Goal: Task Accomplishment & Management: Manage account settings

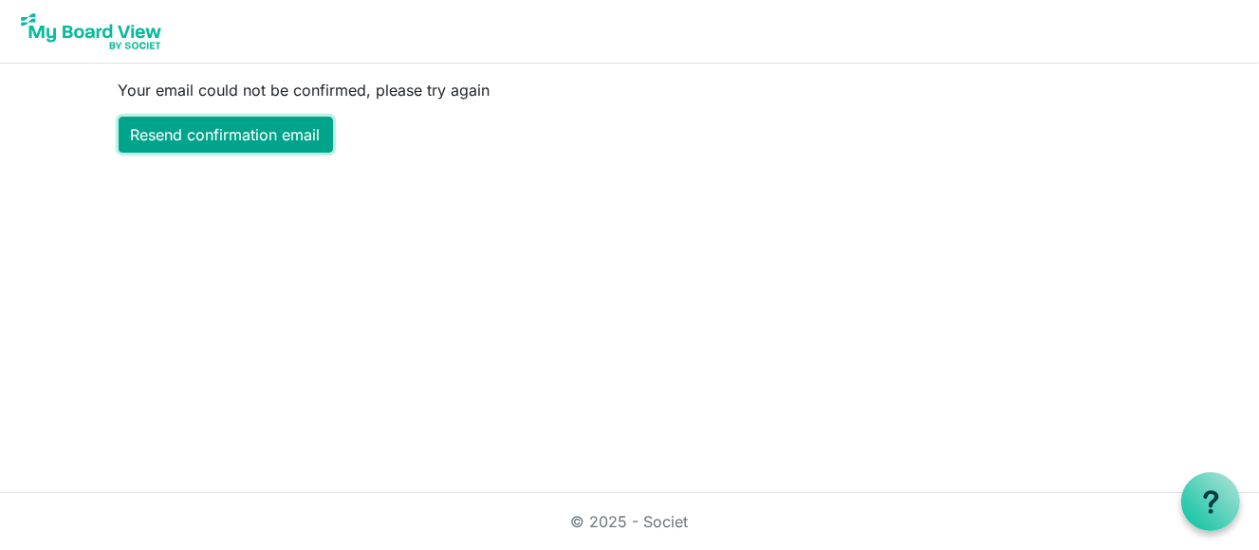
click at [267, 131] on link "Resend confirmation email" at bounding box center [226, 135] width 214 height 36
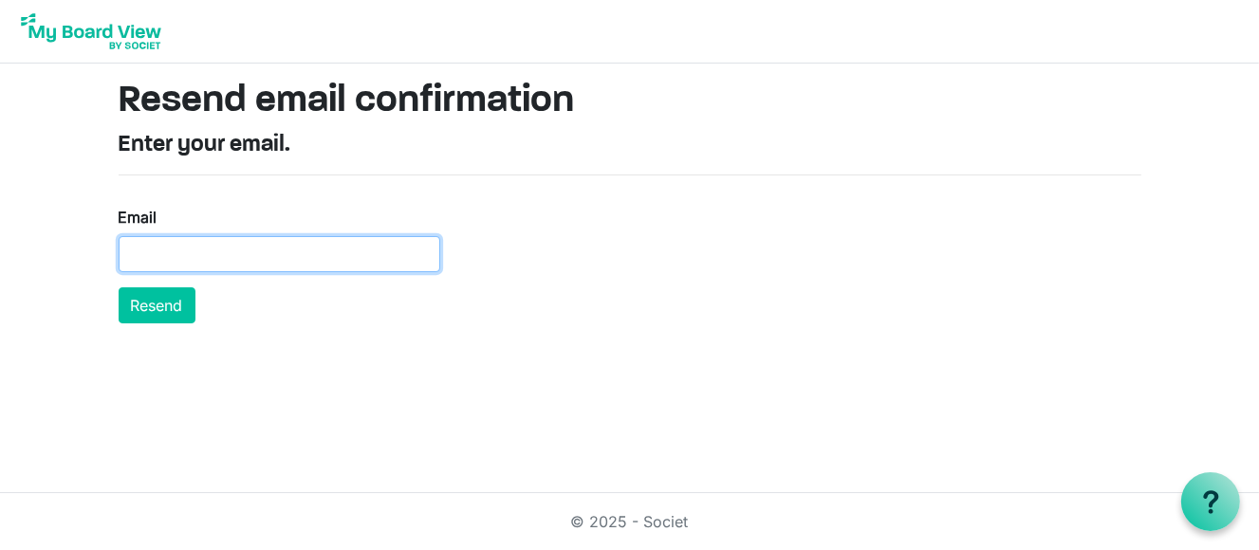
click at [224, 250] on input "Email" at bounding box center [280, 254] width 322 height 36
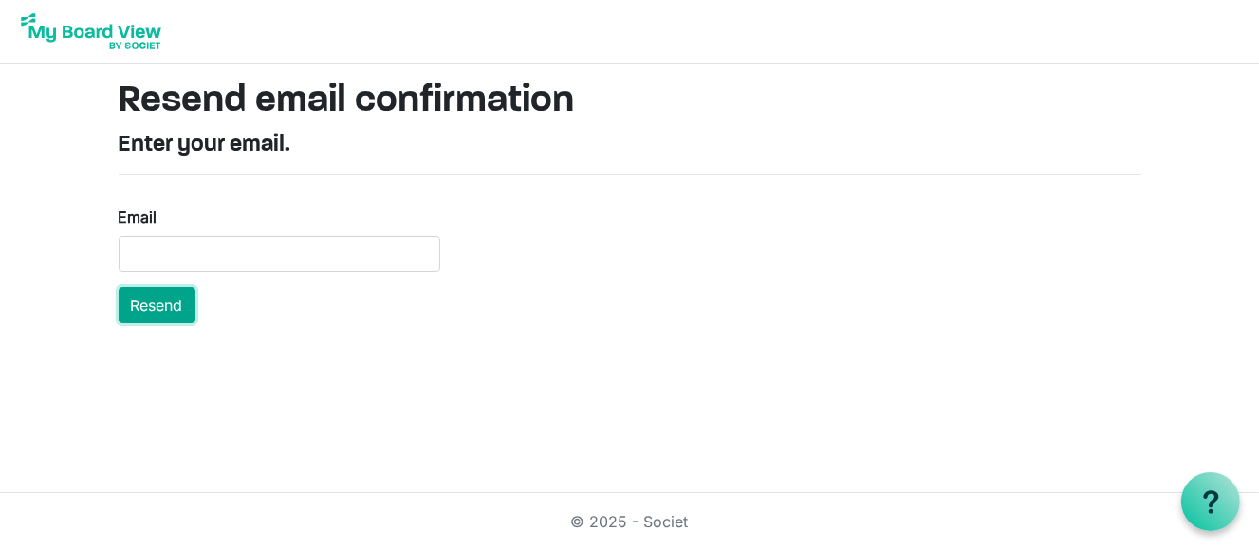
click at [166, 298] on button "Resend" at bounding box center [157, 306] width 77 height 36
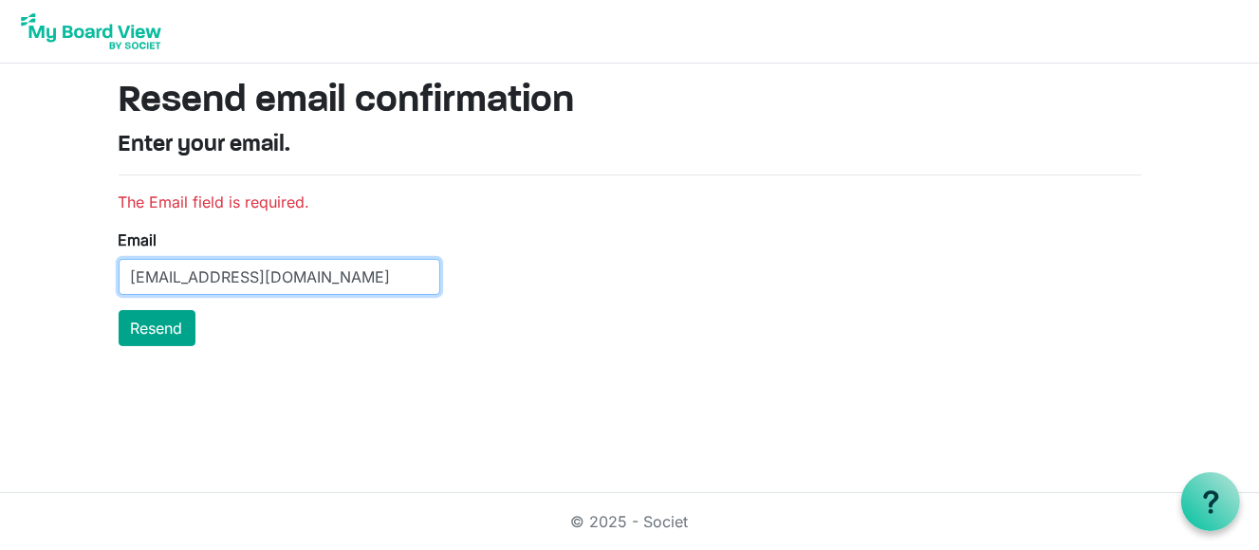
type input "heather@imperialtheatre.ca"
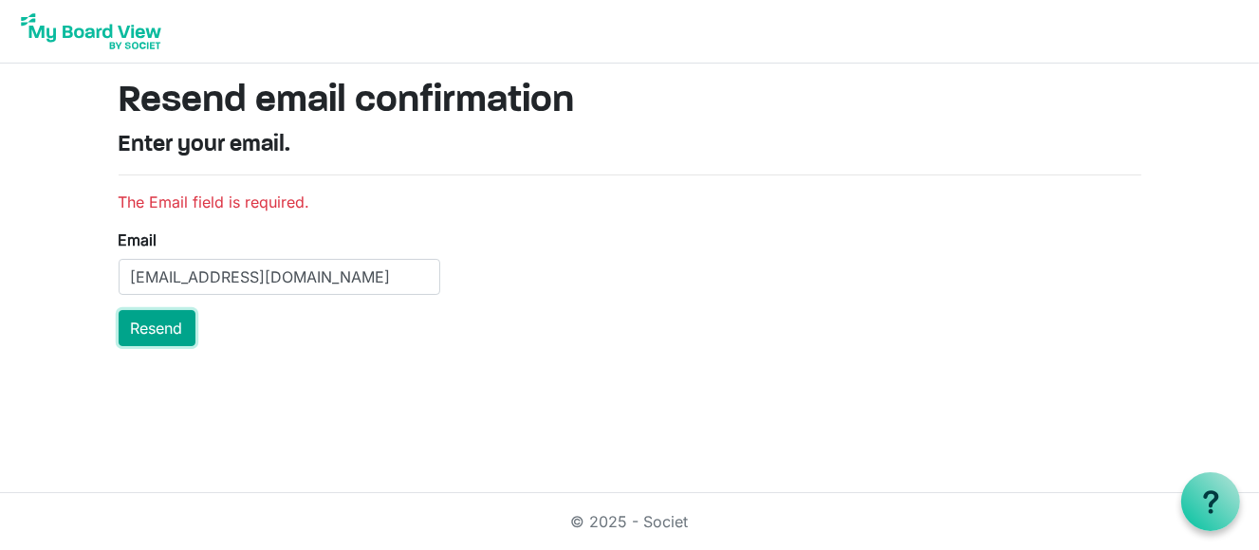
click at [151, 323] on button "Resend" at bounding box center [157, 328] width 77 height 36
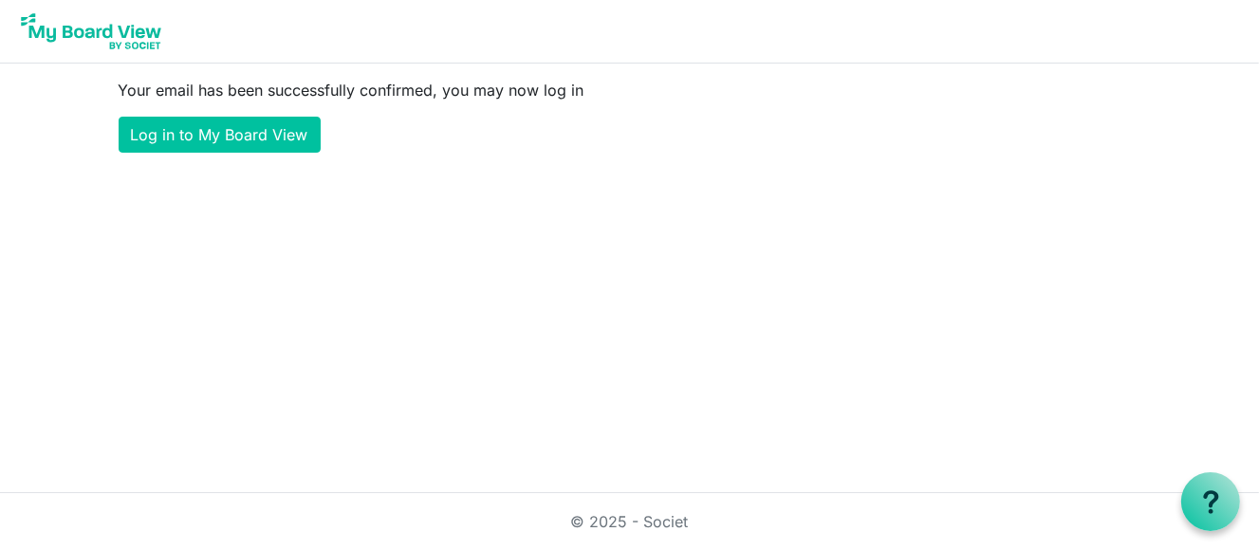
drag, startPoint x: 1036, startPoint y: 84, endPoint x: 1115, endPoint y: 265, distance: 197.6
click at [1115, 265] on html "Your email has been successfully confirmed, you may now log in Log in to My Boa…" at bounding box center [629, 275] width 1259 height 550
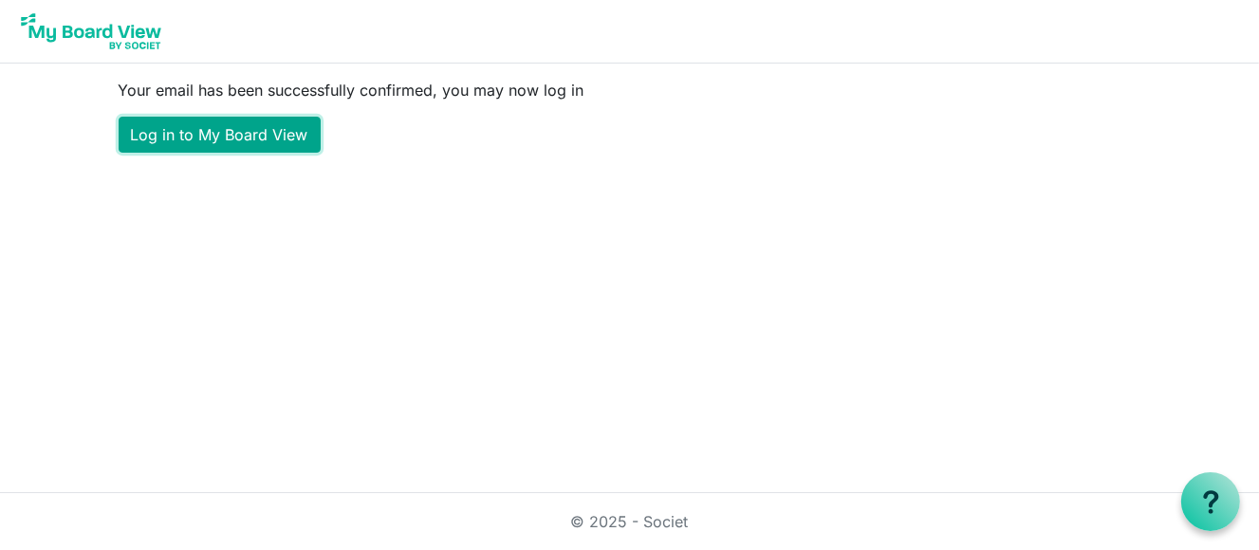
click at [260, 142] on link "Log in to My Board View" at bounding box center [220, 135] width 202 height 36
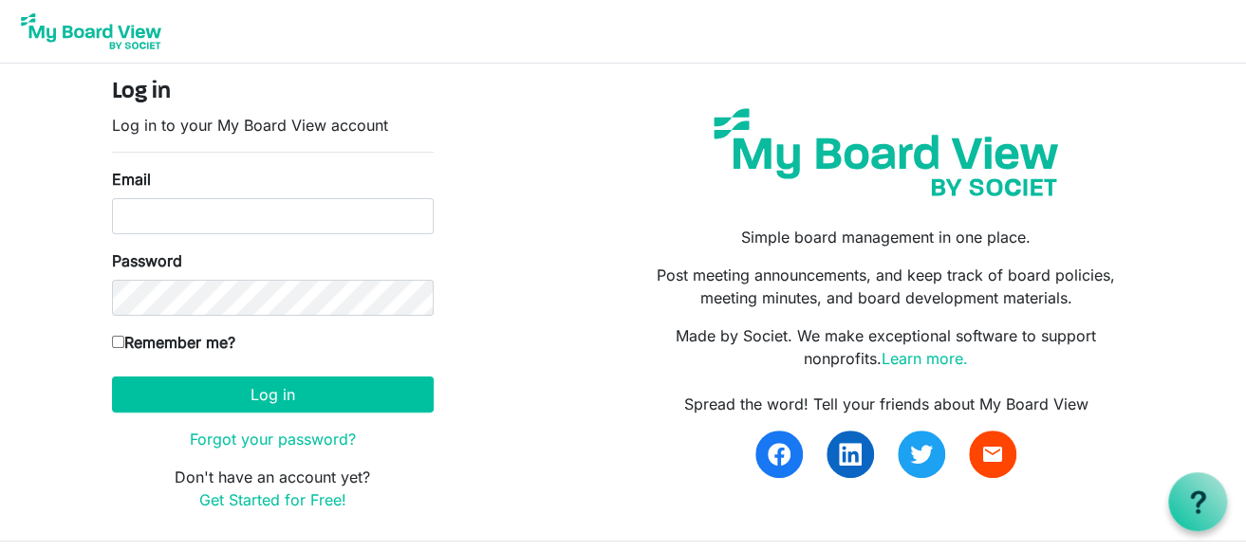
scroll to position [47, 0]
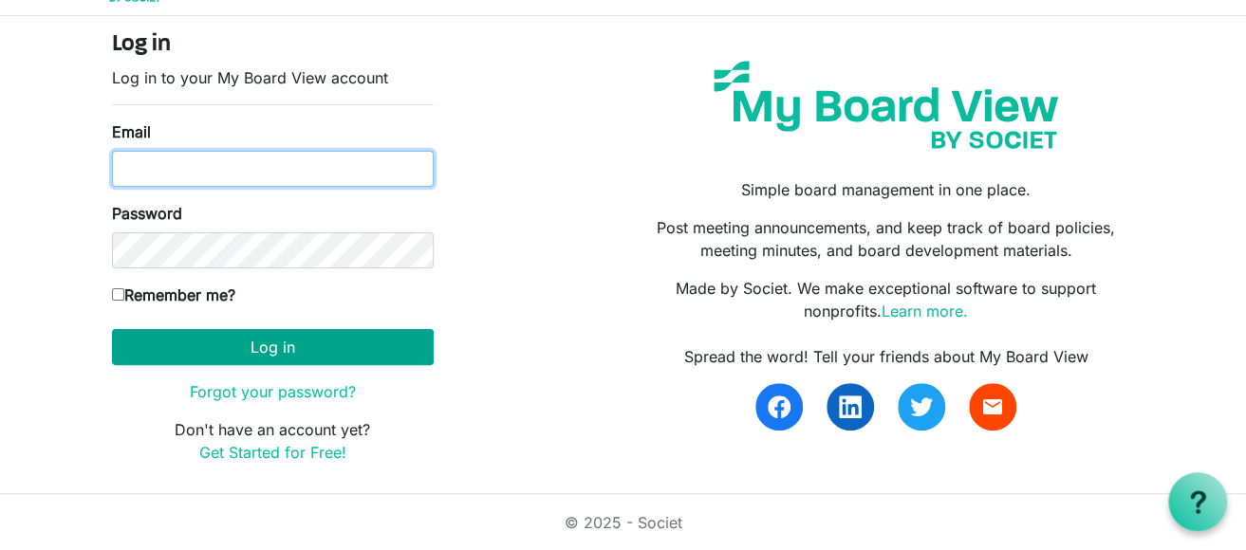
type input "heather@imperialtheatre.ca"
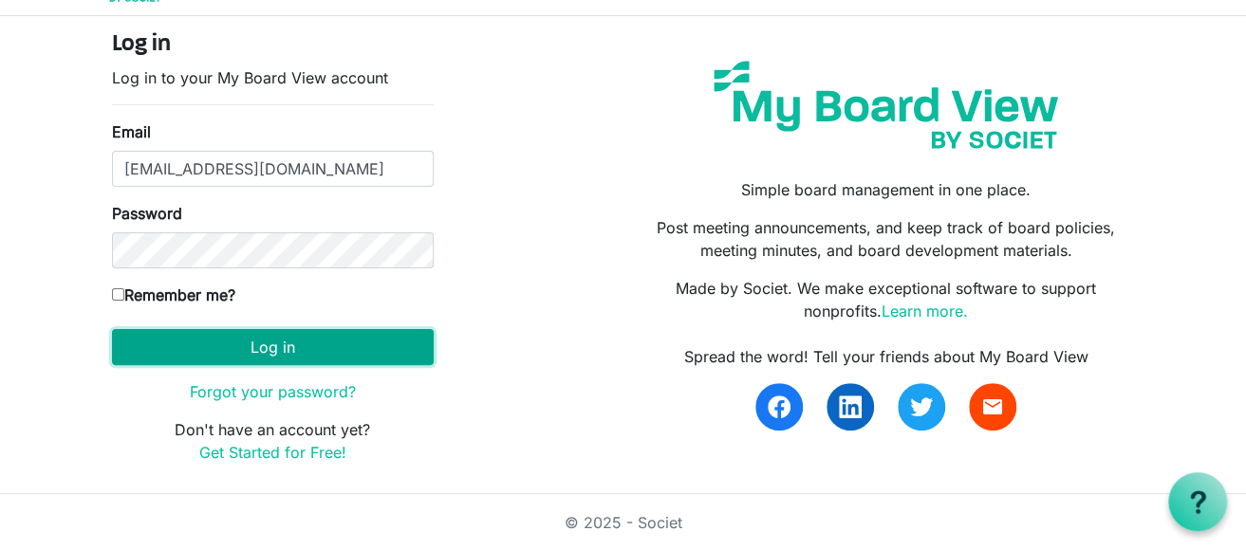
click at [290, 334] on button "Log in" at bounding box center [273, 347] width 322 height 36
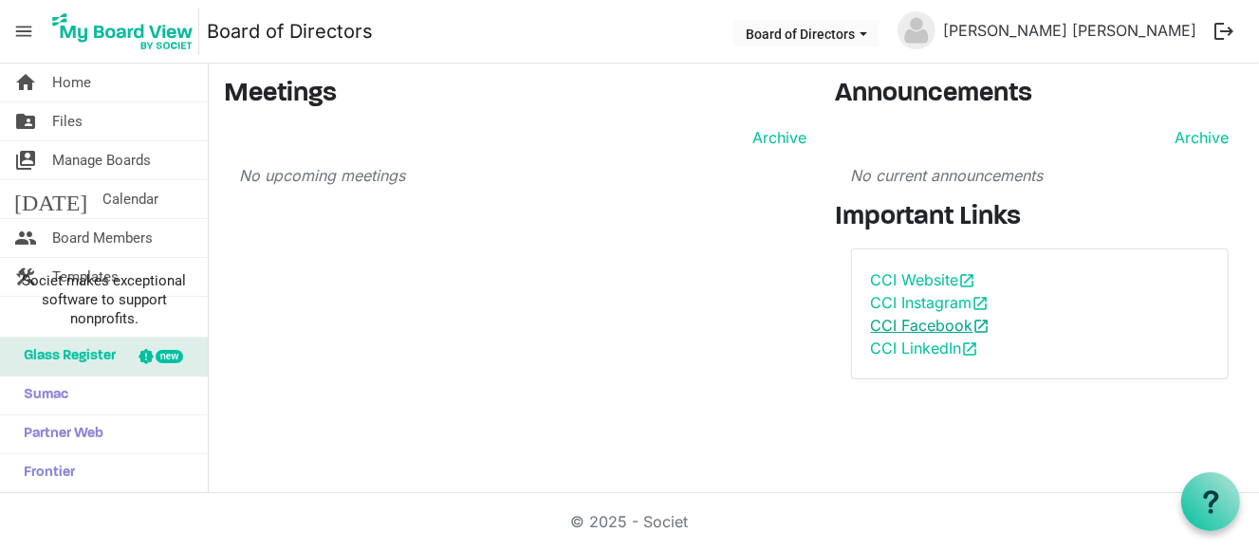
click at [937, 326] on link "CCI Facebook open_in_new" at bounding box center [931, 325] width 120 height 19
